Goal: Task Accomplishment & Management: Manage account settings

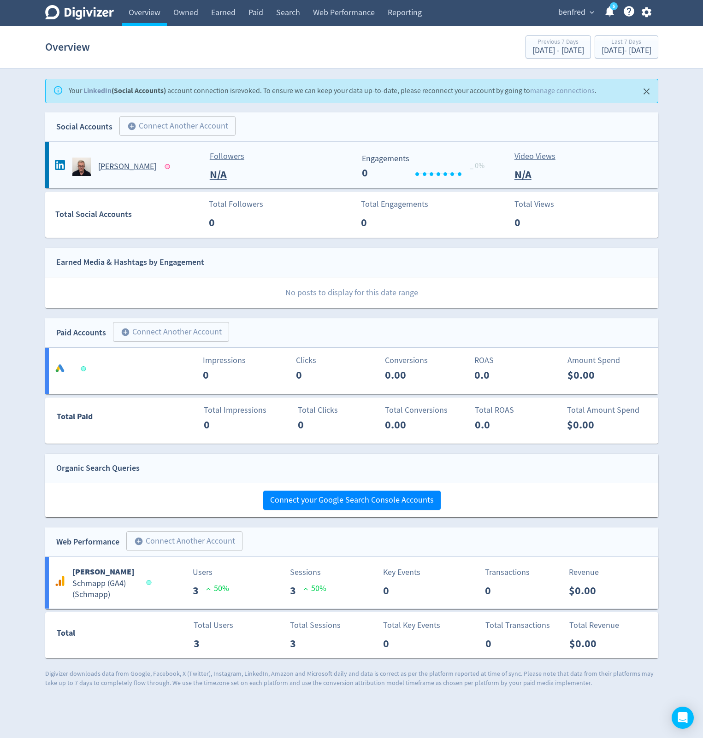
click at [285, 165] on div "Followers N/A" at bounding box center [279, 166] width 149 height 33
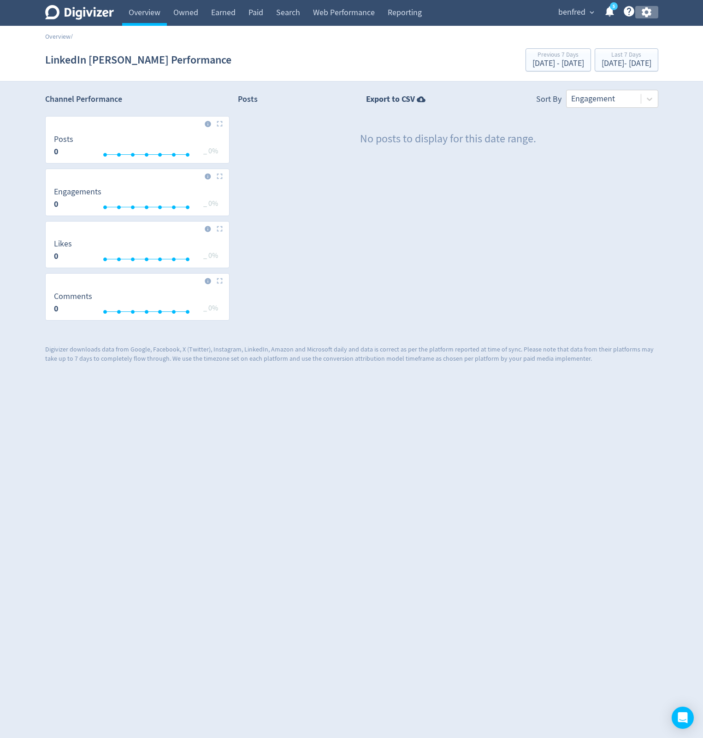
click at [646, 12] on icon "button" at bounding box center [646, 12] width 12 height 12
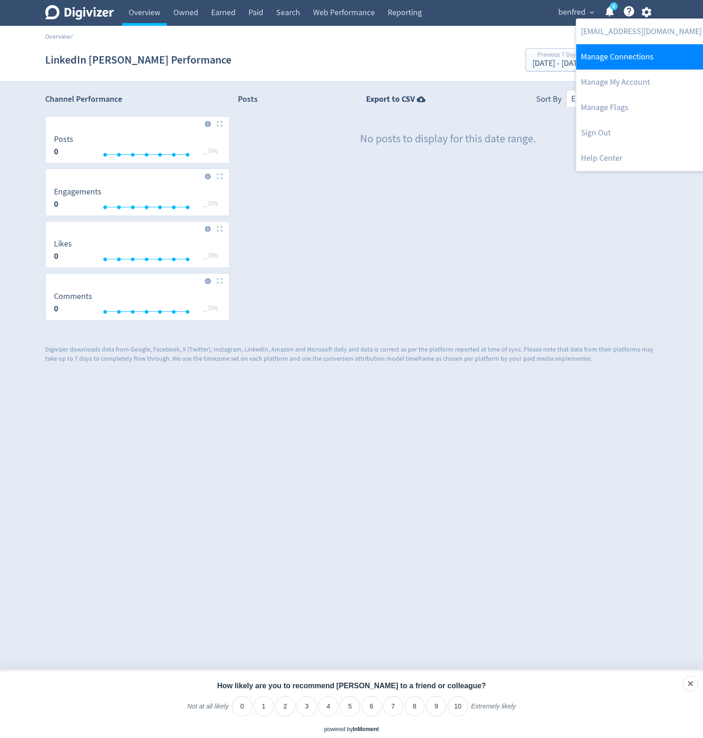
click at [620, 59] on link "Manage Connections" at bounding box center [641, 56] width 130 height 25
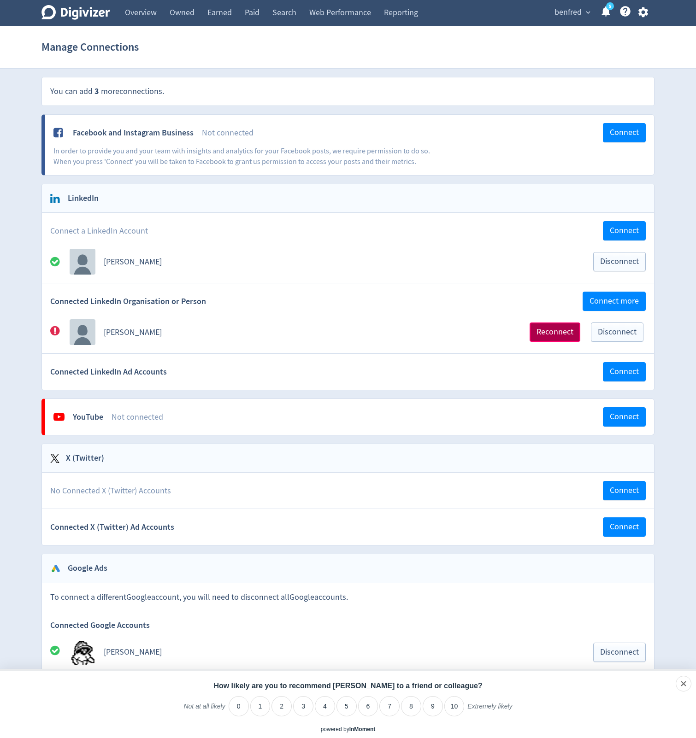
click at [548, 332] on span "Reconnect" at bounding box center [554, 332] width 37 height 8
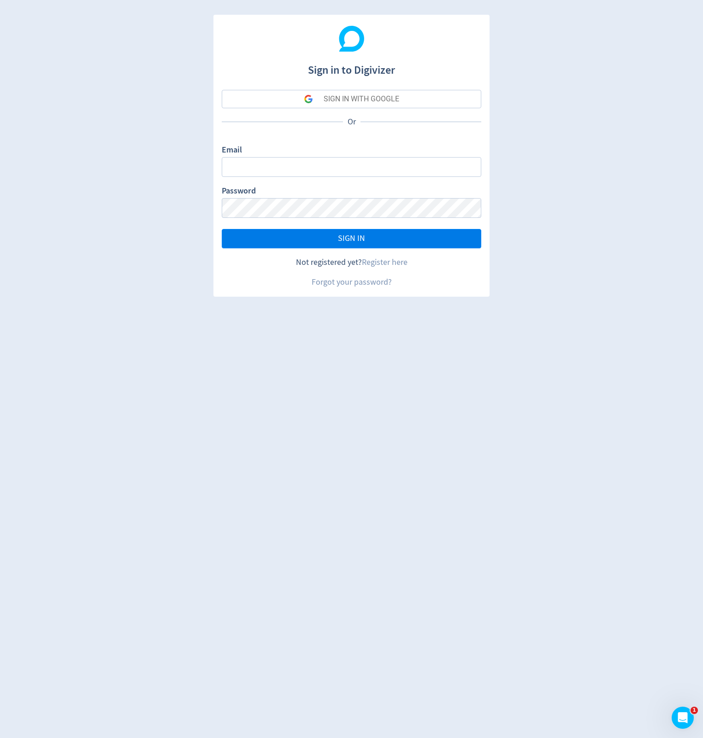
type input "[EMAIL_ADDRESS][DOMAIN_NAME]"
click at [353, 239] on span "SIGN IN" at bounding box center [351, 238] width 27 height 8
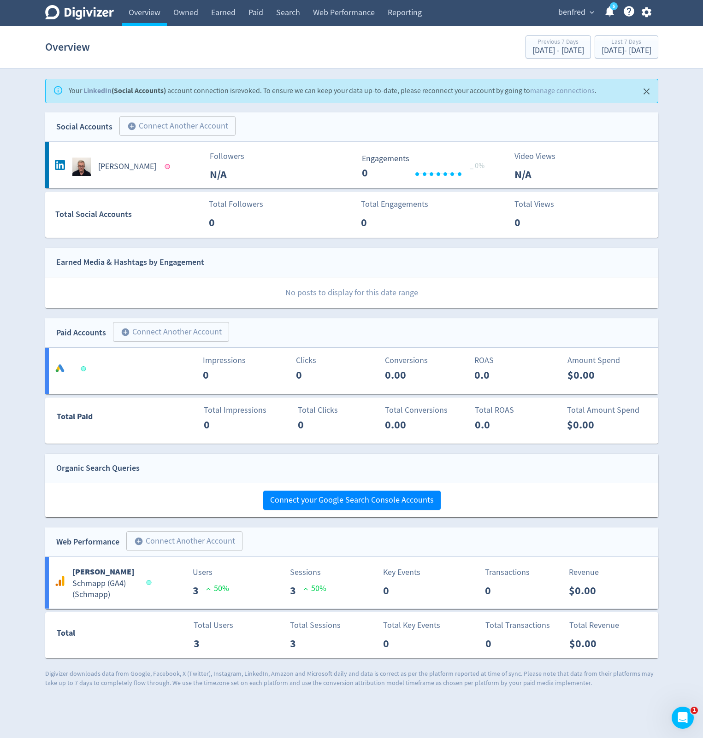
click at [649, 13] on icon "button" at bounding box center [646, 12] width 10 height 10
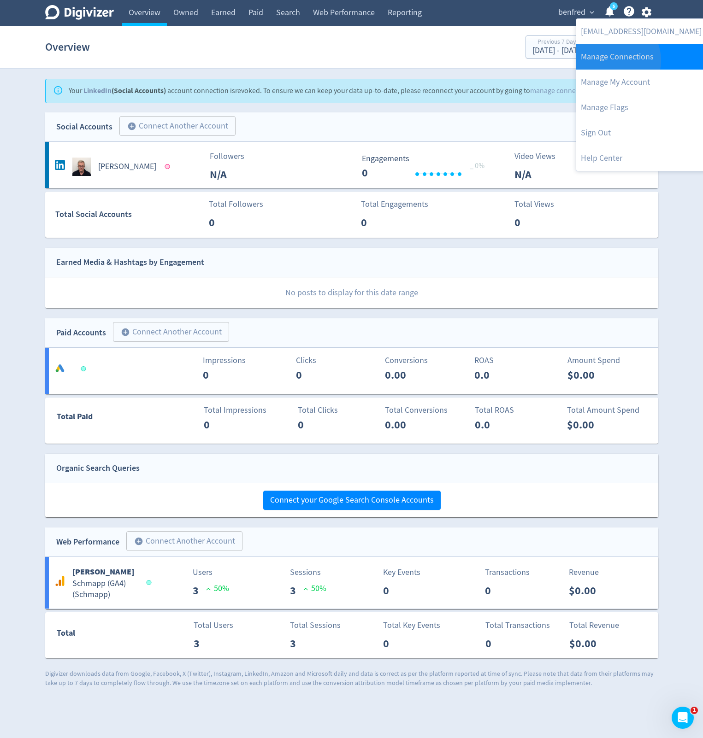
click at [611, 60] on link "Manage Connections" at bounding box center [641, 56] width 130 height 25
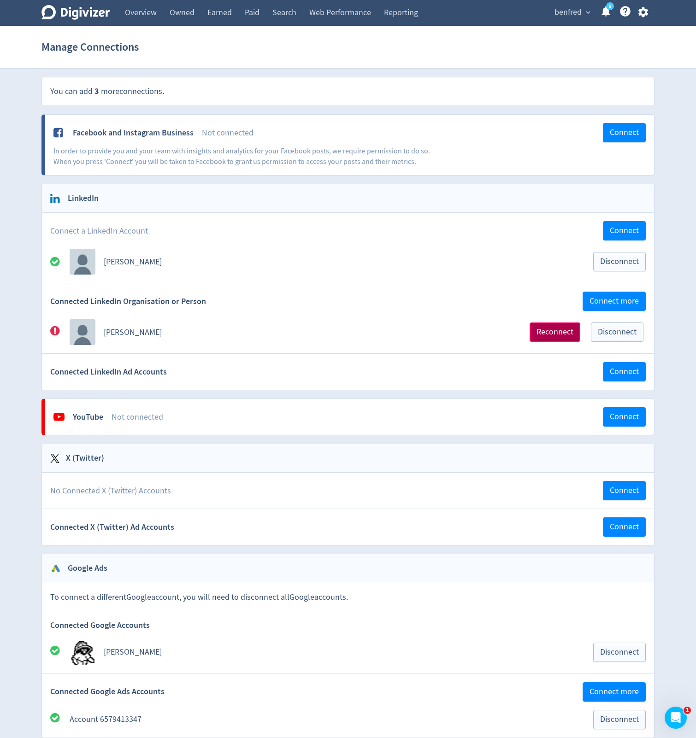
click at [563, 335] on span "Reconnect" at bounding box center [554, 332] width 37 height 8
